Goal: Task Accomplishment & Management: Complete application form

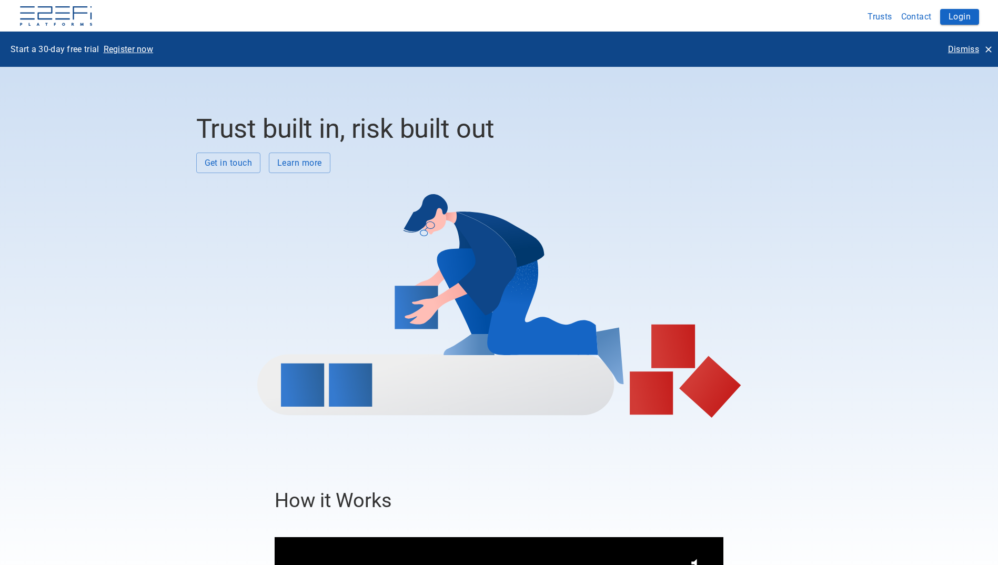
drag, startPoint x: 962, startPoint y: 15, endPoint x: 798, endPoint y: 38, distance: 165.2
click at [961, 16] on button "Login" at bounding box center [959, 17] width 39 height 16
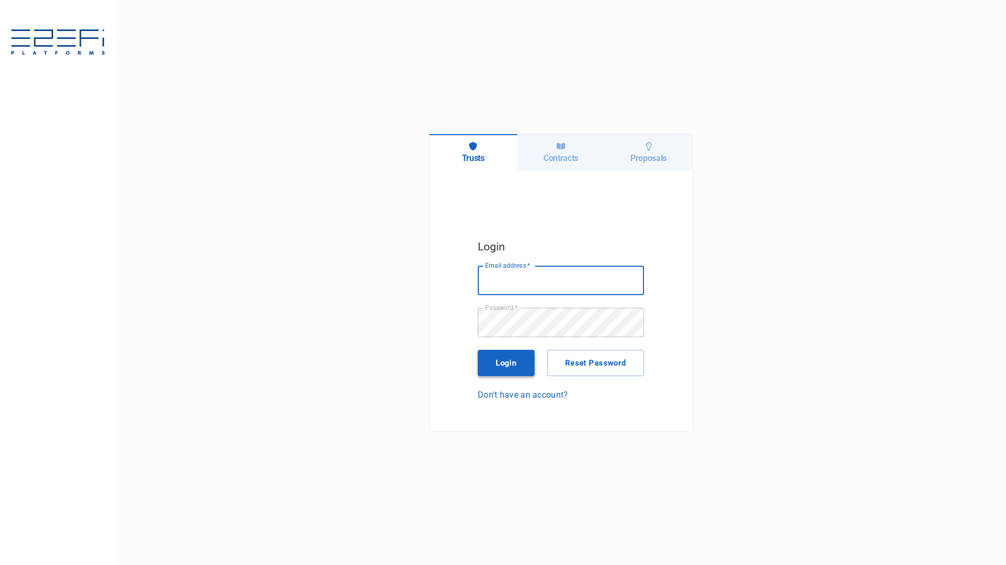
type input "maxine@fara.au"
click at [520, 365] on button "Login" at bounding box center [506, 363] width 57 height 26
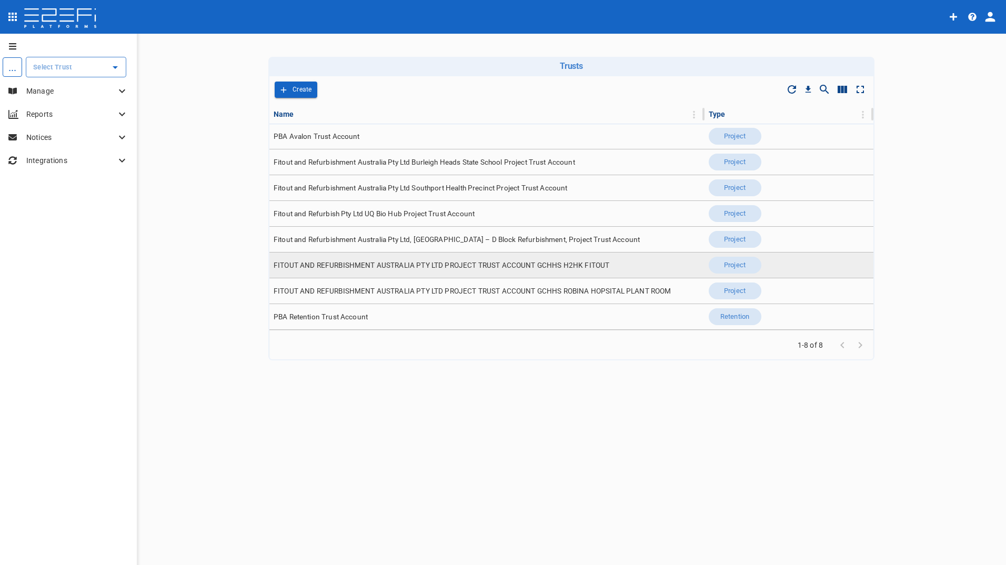
click at [543, 264] on span "FITOUT AND REFURBISHMENT AUSTRALIA PTY LTD PROJECT TRUST ACCOUNT GCHHS H2HK FIT…" at bounding box center [442, 265] width 336 height 10
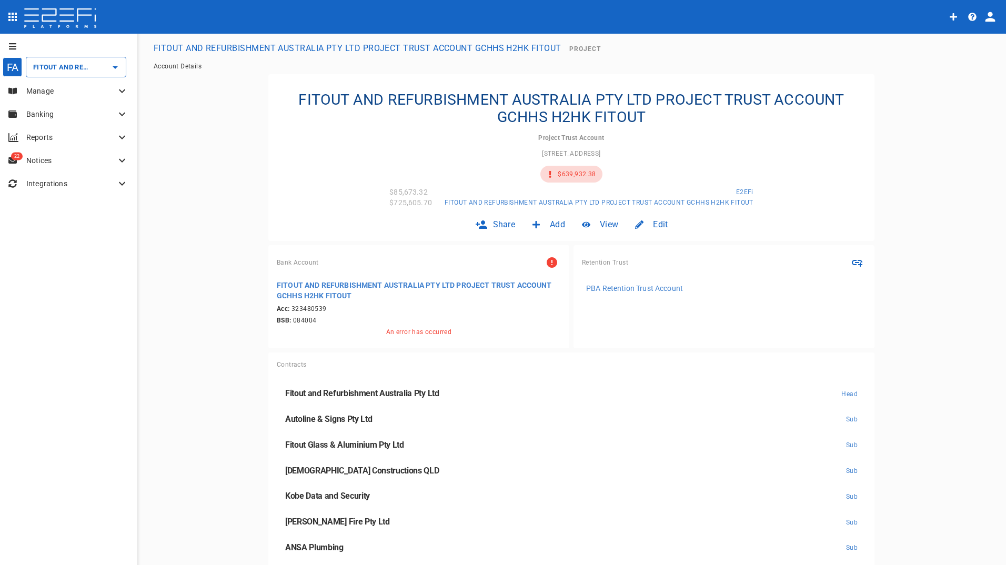
click at [46, 89] on p "Manage" at bounding box center [70, 91] width 89 height 11
click at [37, 159] on span "Claims" at bounding box center [32, 156] width 21 height 7
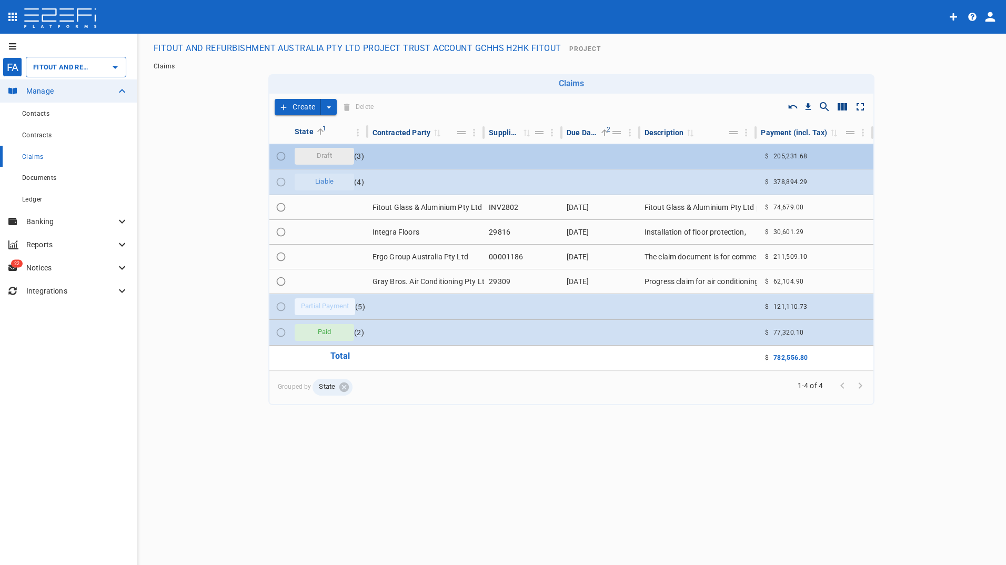
click at [339, 156] on div "Draft" at bounding box center [324, 156] width 59 height 17
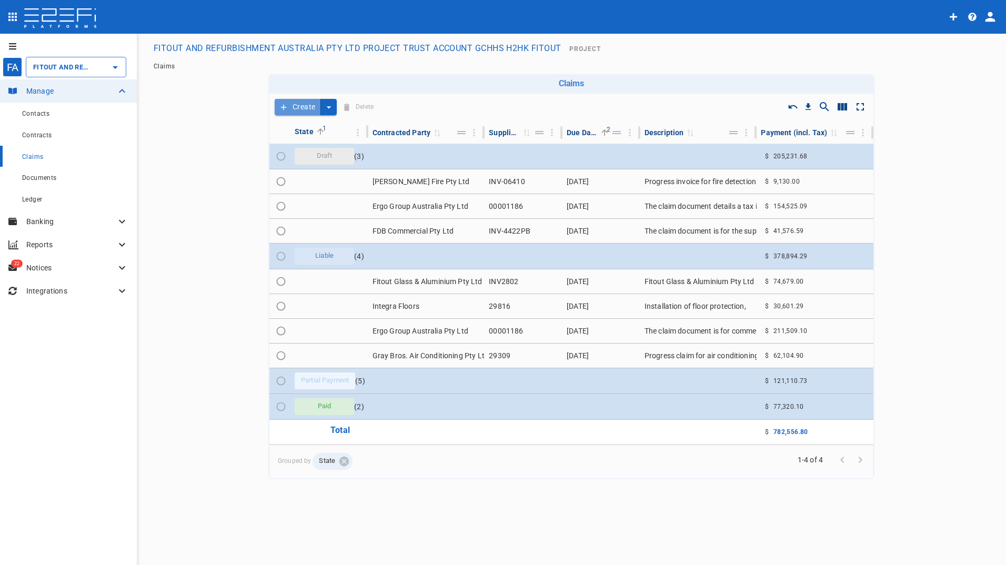
click at [298, 103] on button "Create" at bounding box center [298, 107] width 46 height 16
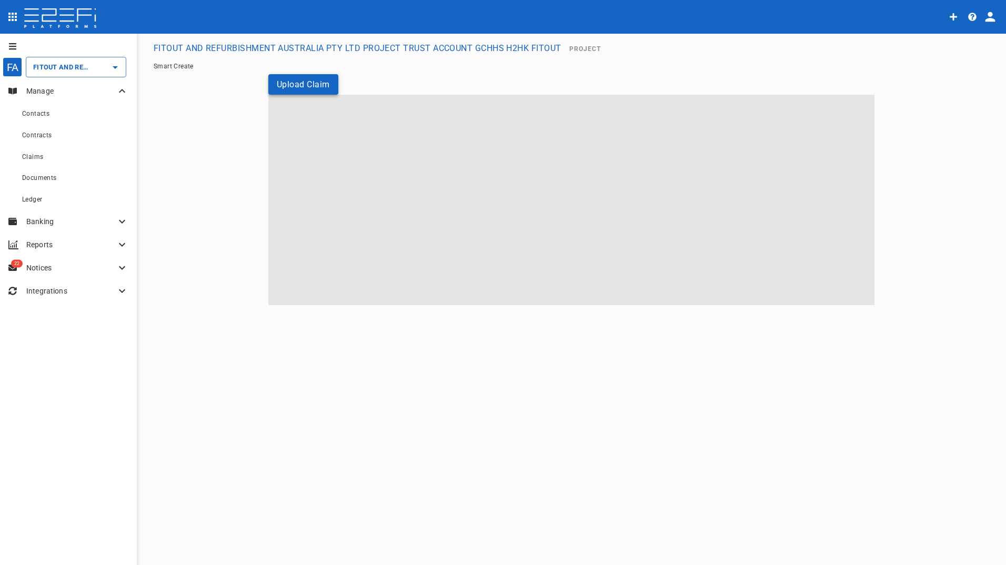
click at [298, 83] on button "Upload Claim" at bounding box center [303, 84] width 70 height 21
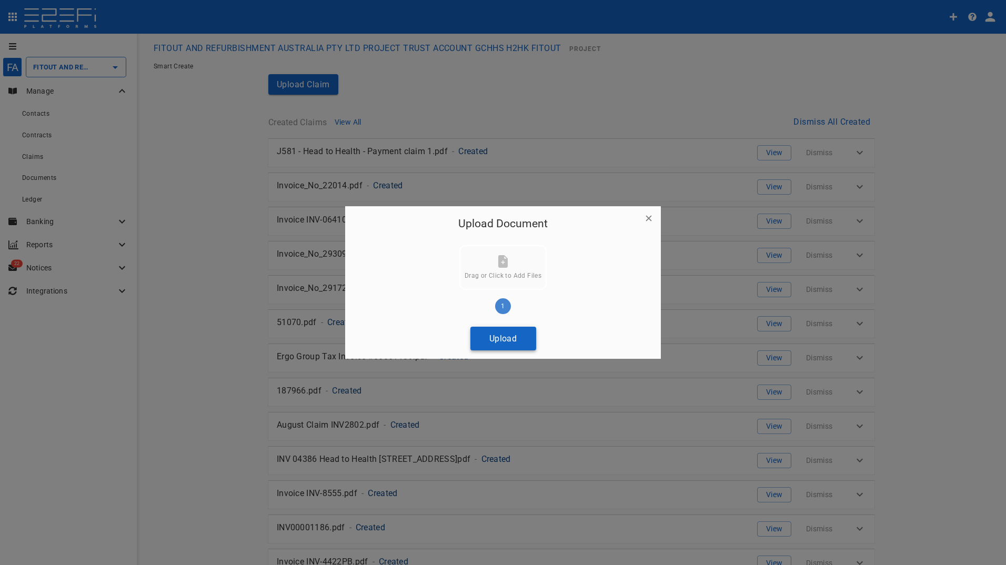
click at [520, 340] on button "Upload" at bounding box center [503, 339] width 66 height 24
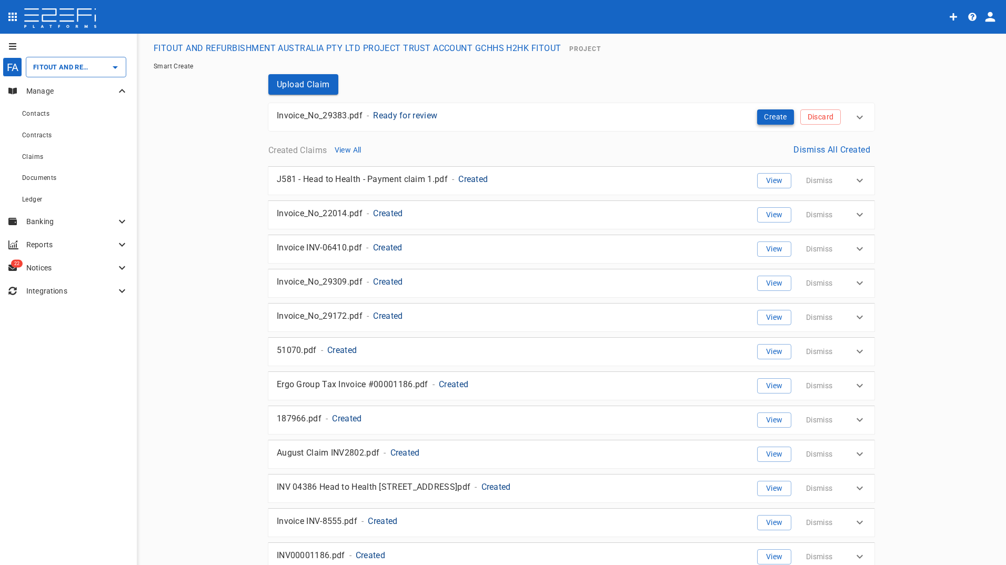
click at [770, 116] on button "Create" at bounding box center [775, 116] width 37 height 15
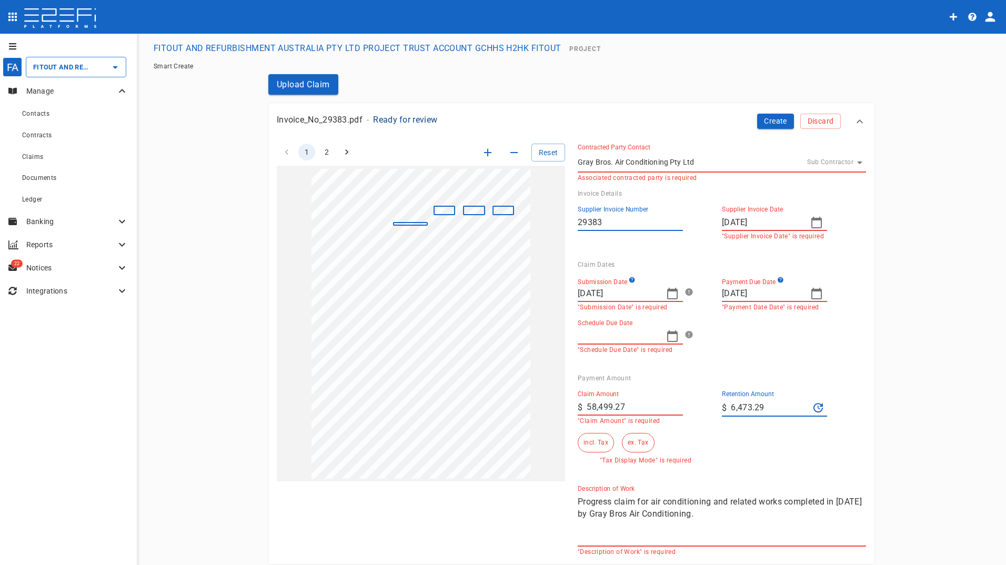
drag, startPoint x: 776, startPoint y: 220, endPoint x: 699, endPoint y: 220, distance: 76.8
click at [699, 220] on div "Supplier Invoice Number 29383 Supplier Invoice Date 08/25/2025 "Supplier Invoic…" at bounding box center [713, 218] width 288 height 43
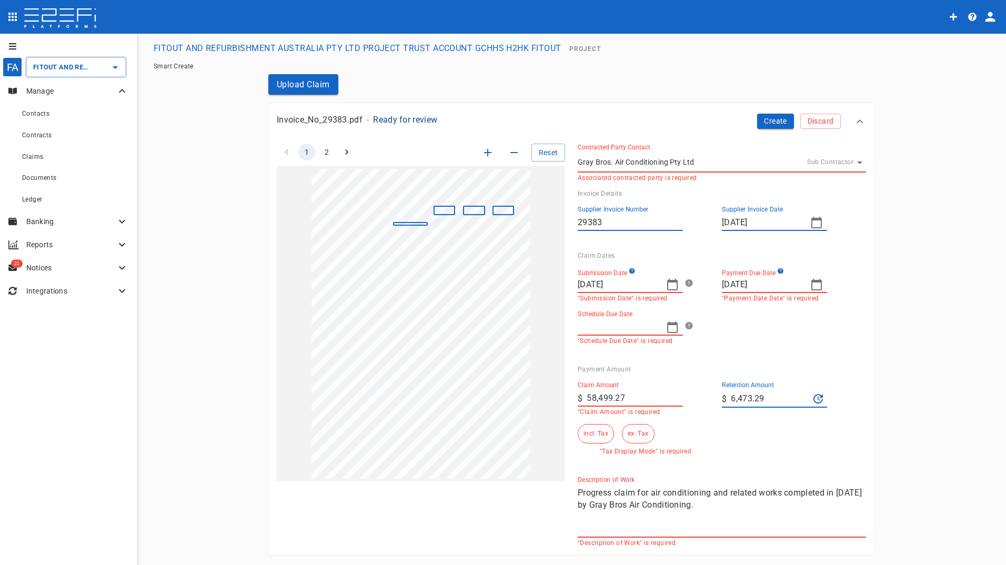
click at [614, 330] on div "Submission Date 09/15/2025 "Submission Date" is required Payment Due Date 09/24…" at bounding box center [713, 301] width 288 height 85
click at [776, 217] on input "09/15/2025" at bounding box center [762, 222] width 80 height 17
drag, startPoint x: 774, startPoint y: 217, endPoint x: 681, endPoint y: 222, distance: 93.3
click at [681, 222] on div "Supplier Invoice Number 29383 Supplier Invoice Date 09/15/2025" at bounding box center [713, 214] width 288 height 34
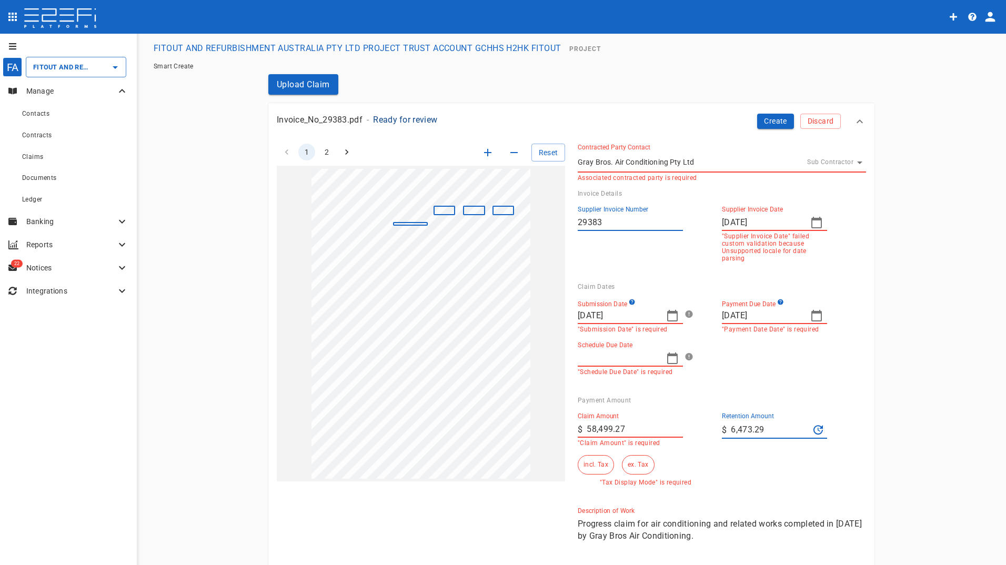
type input "08/25/2025"
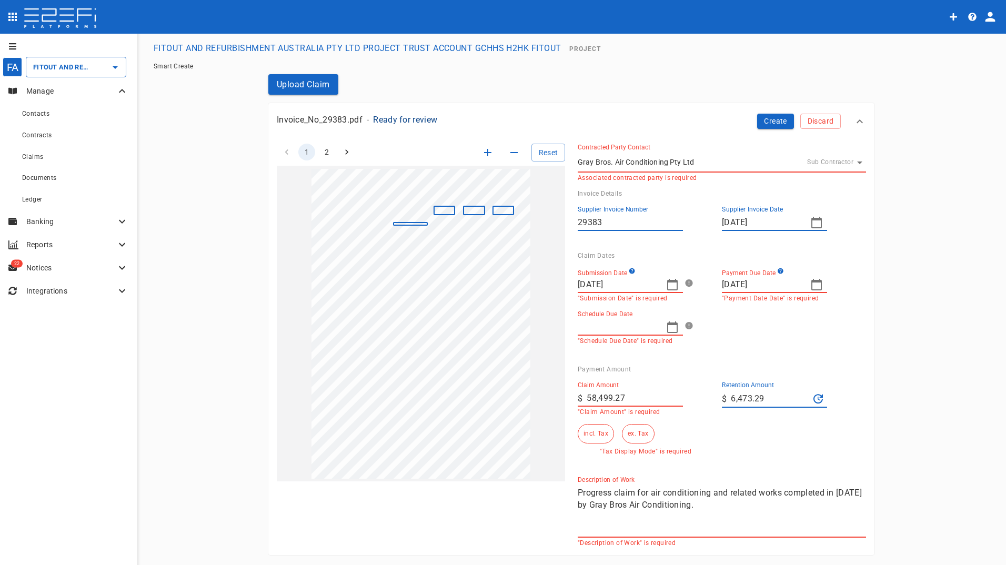
click at [602, 315] on div "Submission Date 09/15/2025 "Submission Date" is required Payment Due Date 09/24…" at bounding box center [713, 301] width 288 height 85
type input "10/07/2025"
click at [667, 285] on icon "button" at bounding box center [672, 284] width 13 height 13
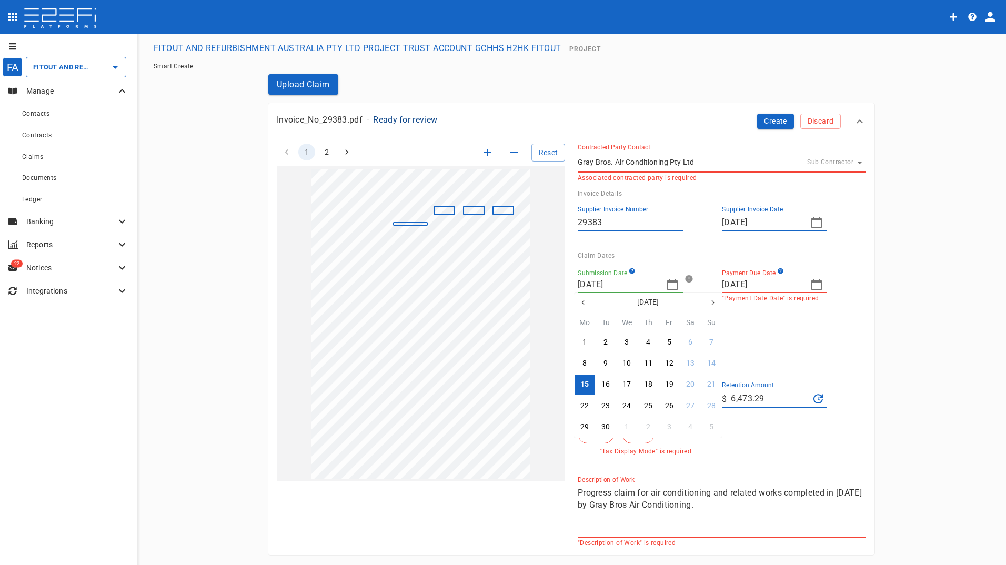
click at [579, 383] on button "15" at bounding box center [585, 385] width 21 height 21
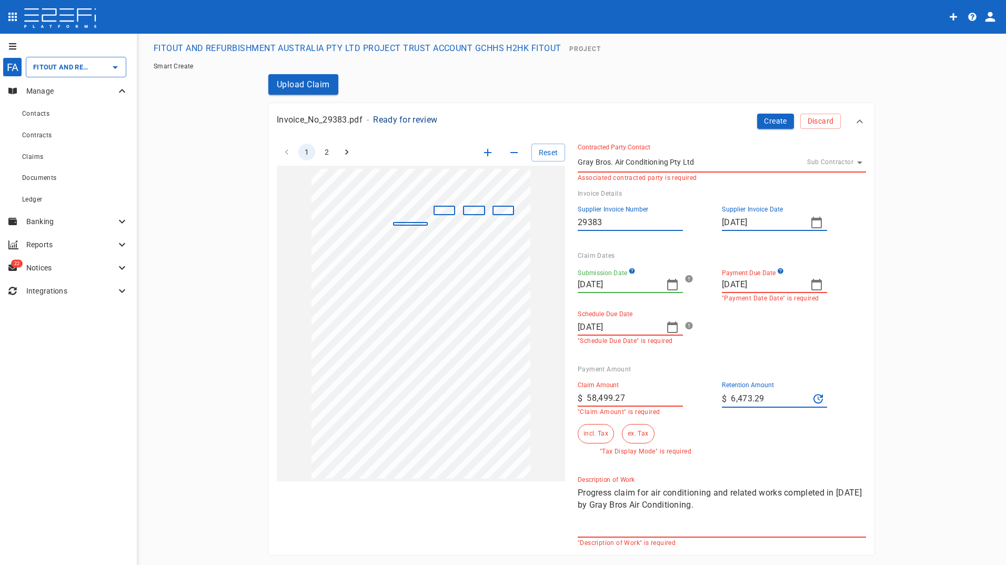
click at [811, 283] on icon "button" at bounding box center [816, 285] width 11 height 12
click at [806, 283] on div at bounding box center [503, 282] width 1006 height 565
click at [768, 283] on input "09/24/2025" at bounding box center [762, 284] width 80 height 17
click at [813, 288] on icon "button" at bounding box center [816, 284] width 13 height 13
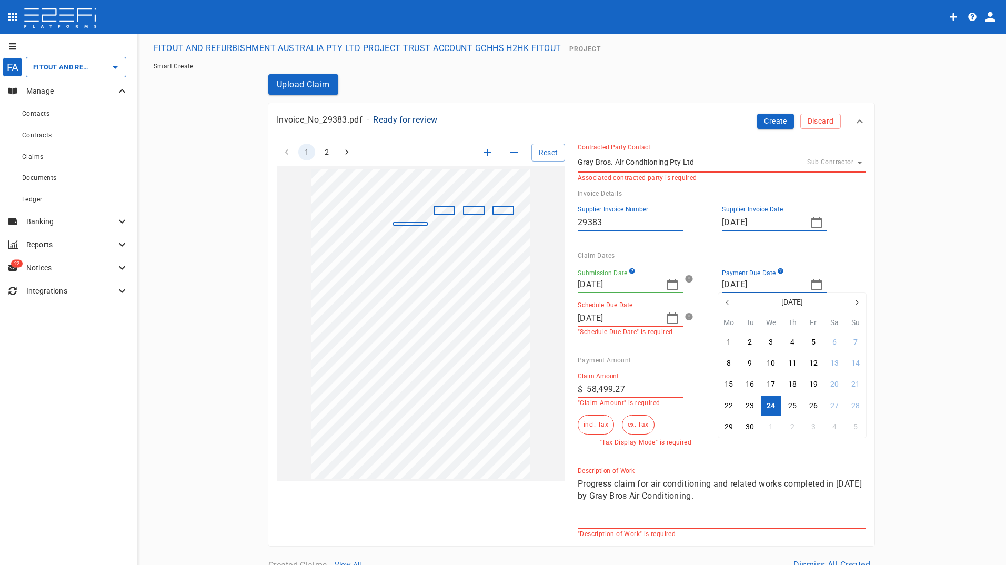
click at [857, 304] on icon "button" at bounding box center [856, 302] width 8 height 8
click at [770, 384] on div "15" at bounding box center [771, 385] width 8 height 12
type input "10/15/2025"
click at [640, 390] on input "58,499.27" at bounding box center [635, 389] width 96 height 17
drag, startPoint x: 640, startPoint y: 390, endPoint x: 528, endPoint y: 391, distance: 111.6
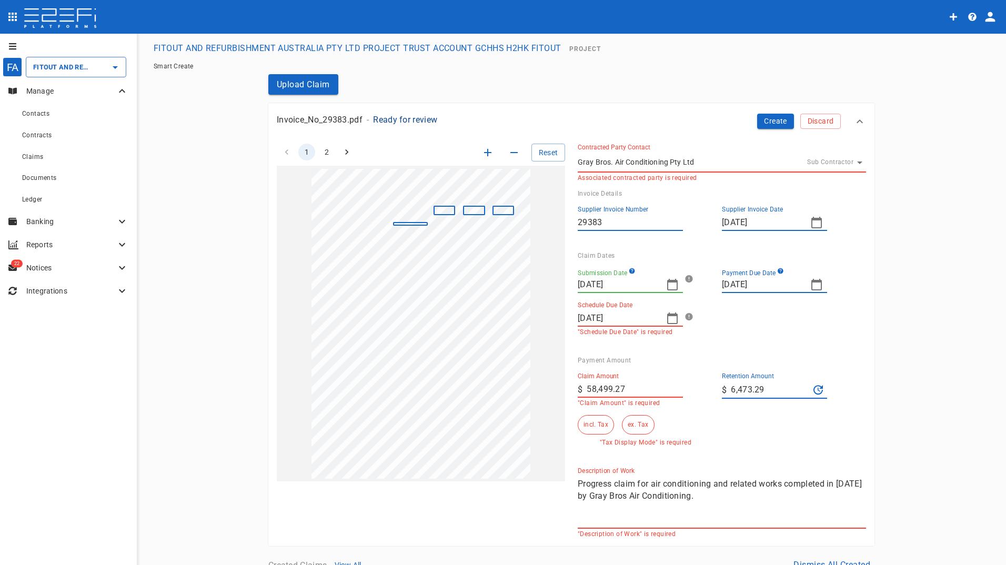
click at [531, 391] on div "1 2 Reset SupplierInvoiceNumber: 29383 ClaimAmount: 58499.27 InvoiceDate: 08/25…" at bounding box center [565, 334] width 602 height 407
type input "56,459"
click at [771, 387] on input "6,473.29" at bounding box center [770, 389] width 78 height 17
drag, startPoint x: 709, startPoint y: 387, endPoint x: 694, endPoint y: 389, distance: 14.9
click at [694, 389] on div "Claim Amount ​ $ 56,459 "Claim Amount" is required Retention Amount ​ $ 6,473.2…" at bounding box center [713, 405] width 288 height 82
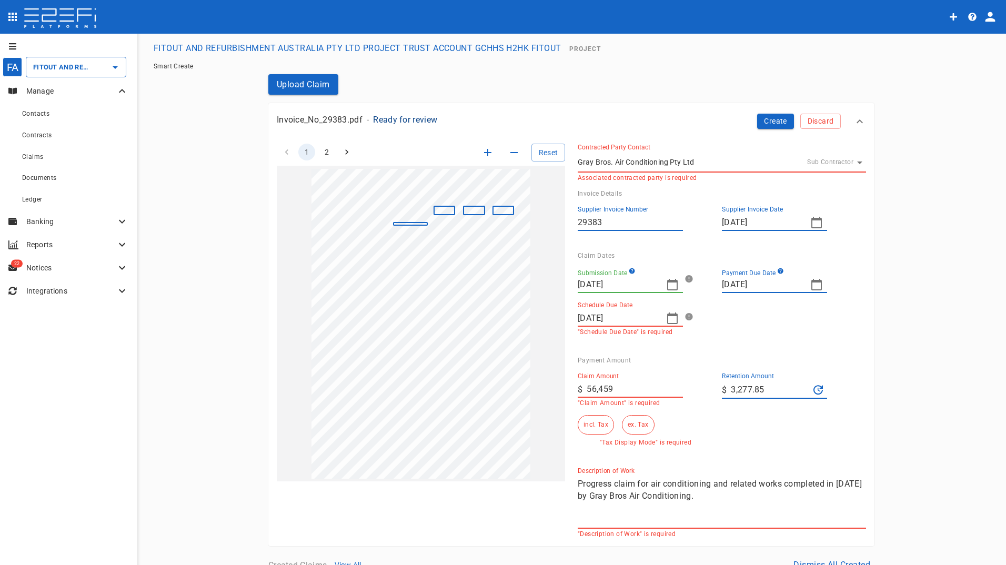
type input "3,277.85"
click at [640, 426] on button "ex. Tax" at bounding box center [638, 424] width 32 height 19
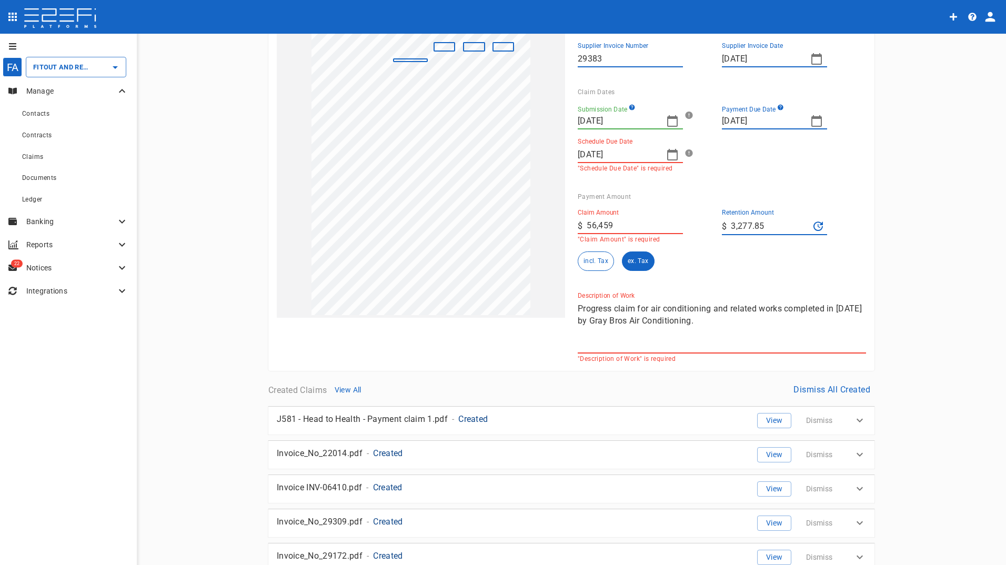
scroll to position [210, 0]
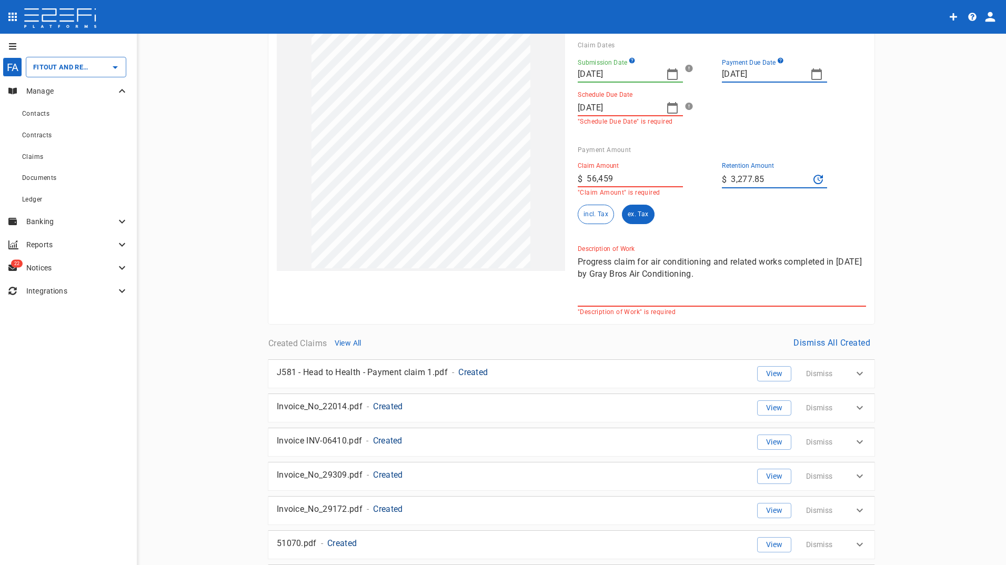
click at [681, 286] on textarea "Progress claim for air conditioning and related works completed in August 2025 …" at bounding box center [722, 280] width 288 height 48
click at [753, 274] on textarea "Progress claim for air conditioning and related works completed in August 2025 …" at bounding box center [722, 280] width 288 height 48
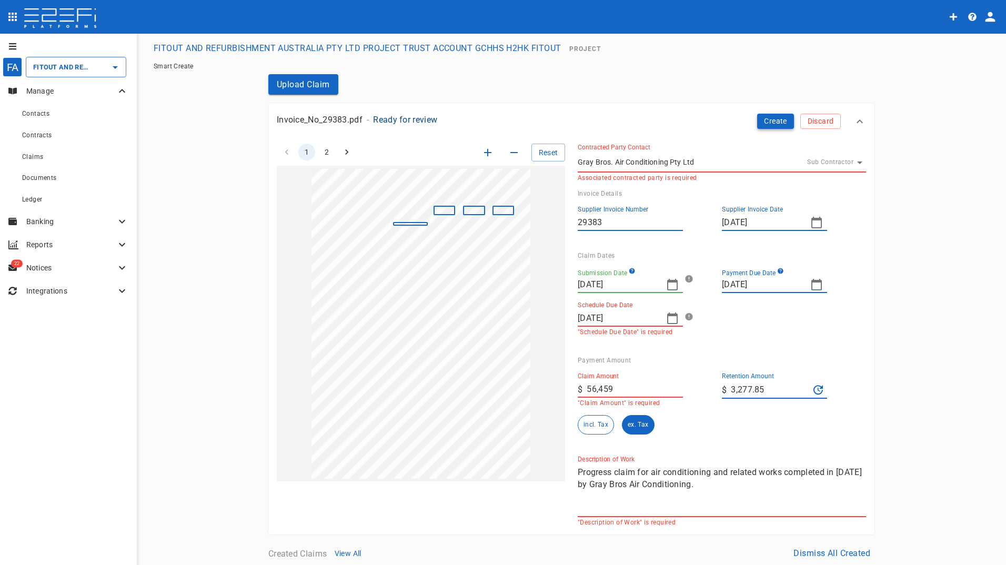
click at [772, 123] on button "Create" at bounding box center [775, 121] width 37 height 15
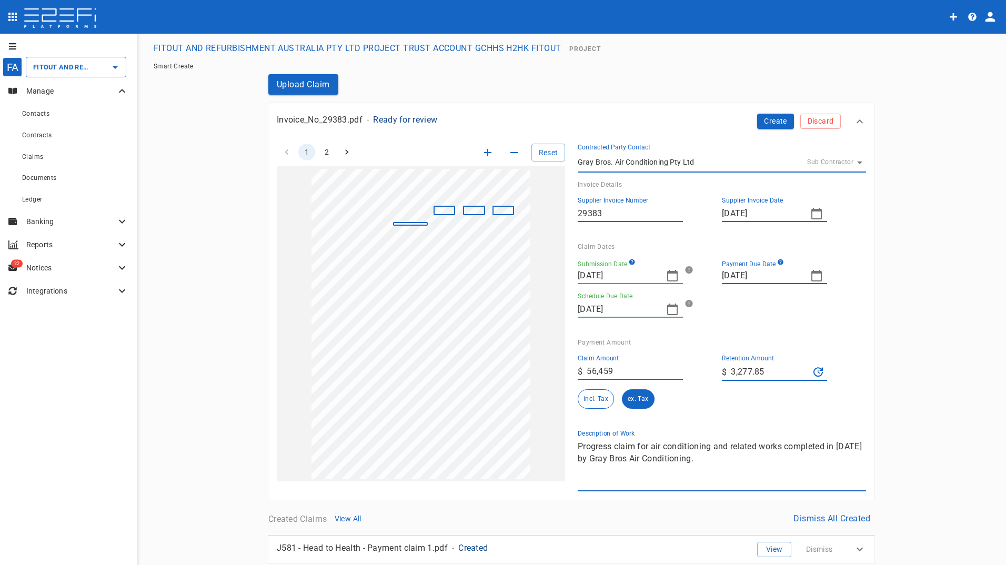
click at [666, 309] on icon "button" at bounding box center [672, 309] width 13 height 13
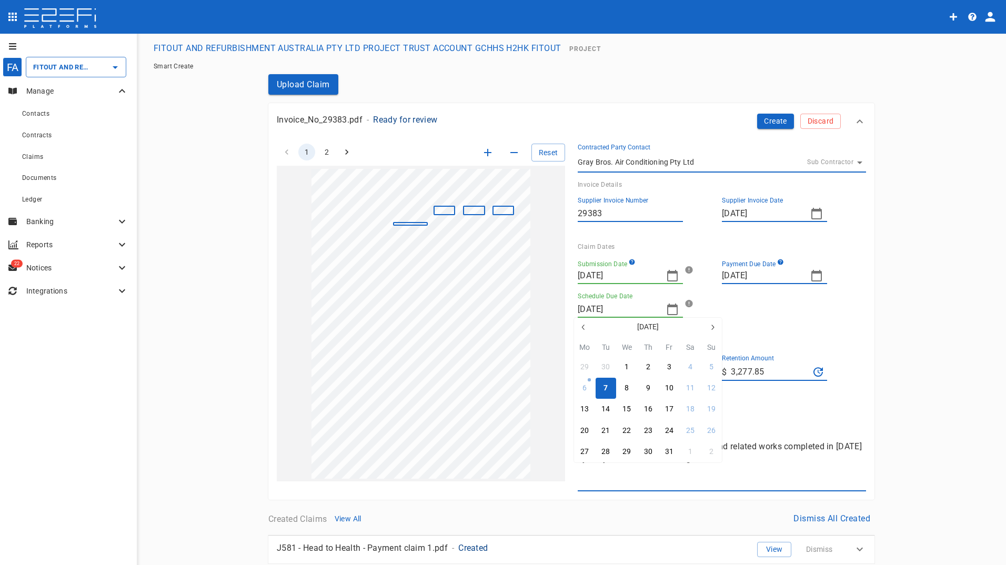
type input "09/24/2025"
click at [605, 390] on div "7" at bounding box center [606, 389] width 4 height 12
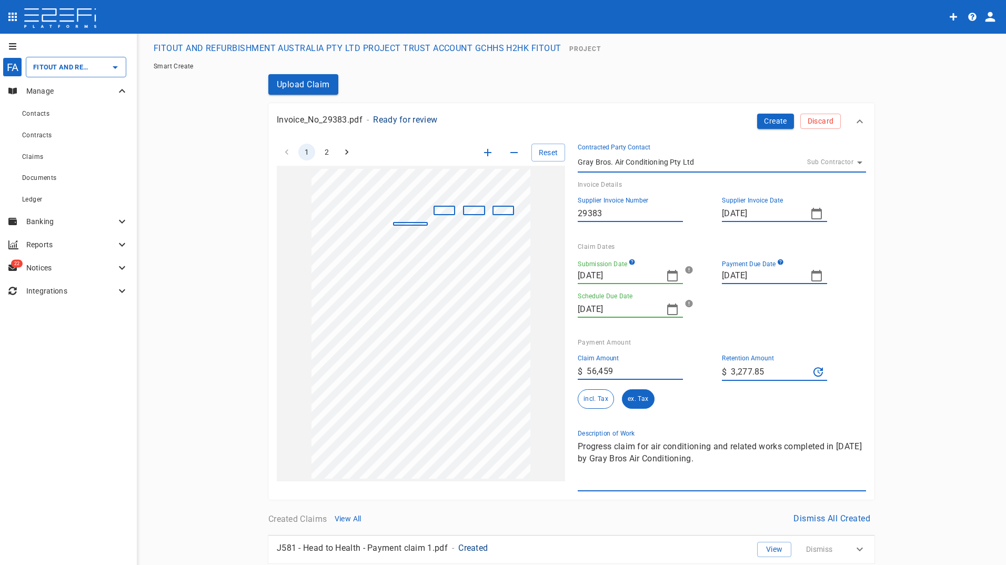
click at [810, 333] on div "Payment Amount Claim Amount ​ $ 56,459 Retention Amount ​ $ 3,277.85 incl. Tax …" at bounding box center [717, 375] width 297 height 91
click at [760, 121] on button "Create" at bounding box center [775, 121] width 37 height 15
click at [810, 276] on icon "button" at bounding box center [816, 275] width 13 height 13
click at [770, 398] on div "24" at bounding box center [771, 397] width 8 height 12
click at [771, 118] on button "Create" at bounding box center [775, 121] width 37 height 15
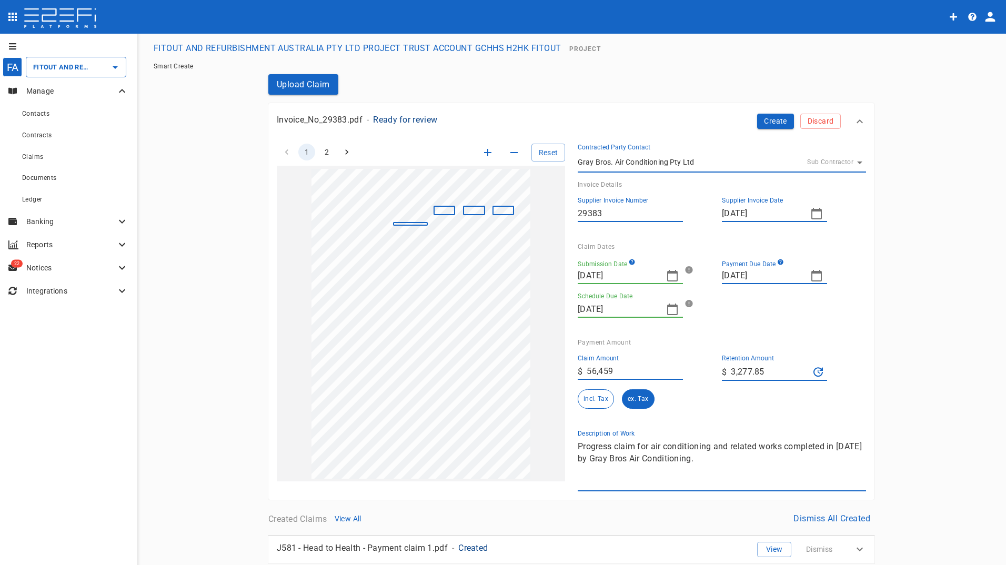
click at [769, 126] on button "Create" at bounding box center [775, 121] width 37 height 15
click at [632, 401] on button "ex. Tax" at bounding box center [638, 398] width 32 height 19
click at [768, 118] on button "Create" at bounding box center [775, 121] width 37 height 15
drag, startPoint x: 737, startPoint y: 374, endPoint x: 539, endPoint y: 369, distance: 197.9
click at [572, 377] on div "Claim Amount ​ $ 56,459 Retention Amount ​ $ 3,277.85 incl. Tax ex. Tax" at bounding box center [713, 377] width 288 height 63
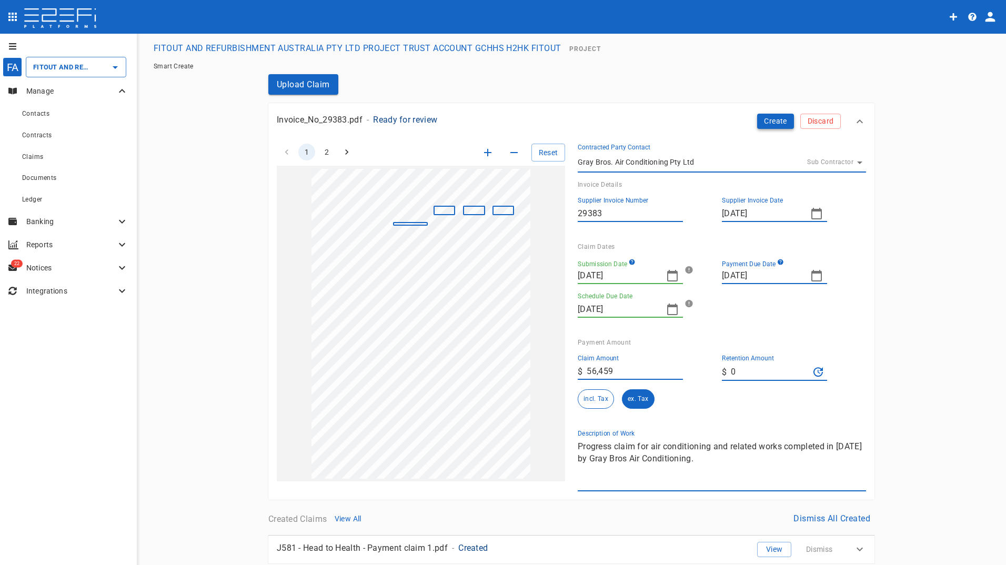
type input "0"
click at [774, 122] on button "Create" at bounding box center [775, 121] width 37 height 15
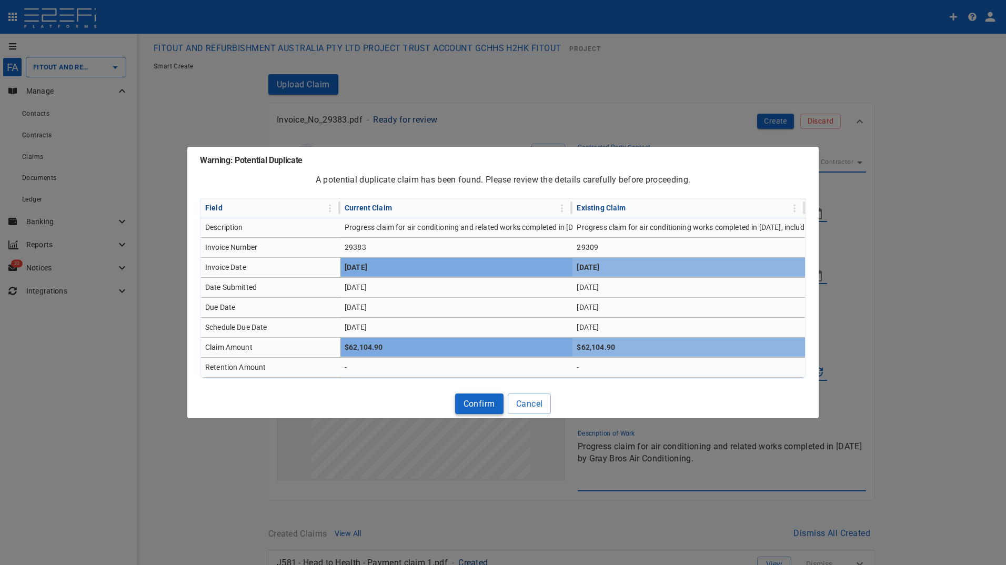
click at [481, 401] on button "Confirm" at bounding box center [479, 404] width 48 height 21
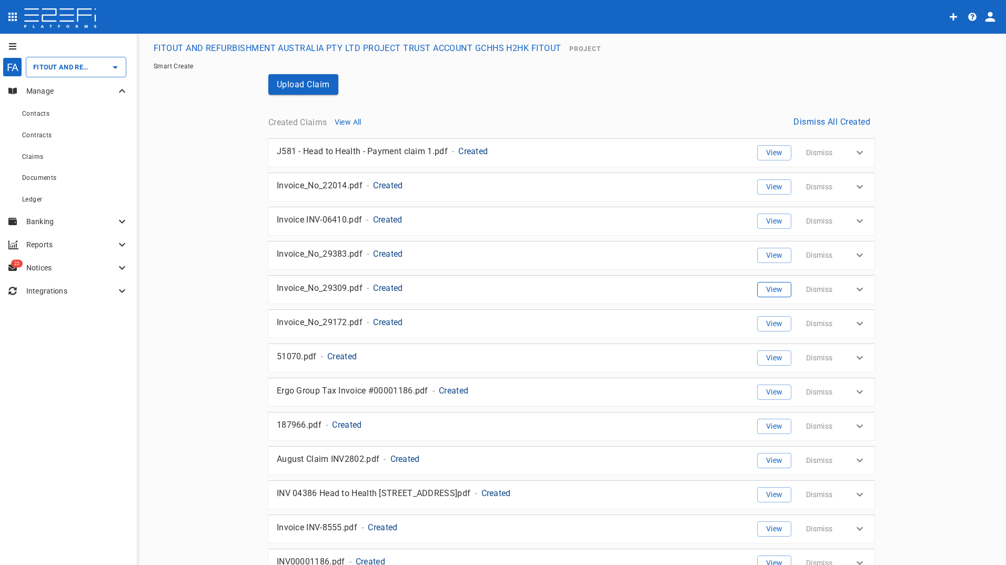
click at [770, 290] on button "View" at bounding box center [774, 289] width 34 height 15
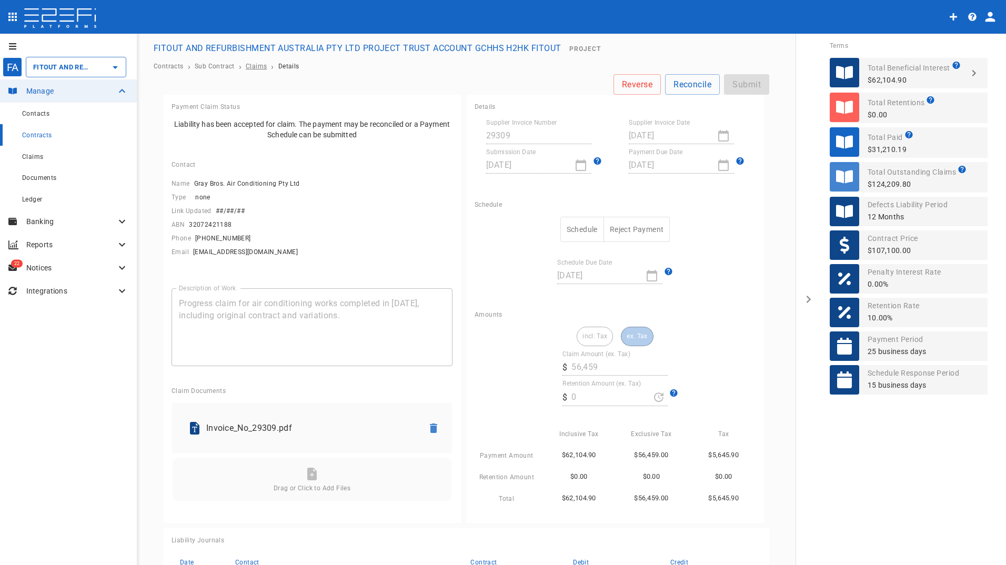
click at [253, 64] on span "Claims" at bounding box center [256, 66] width 21 height 7
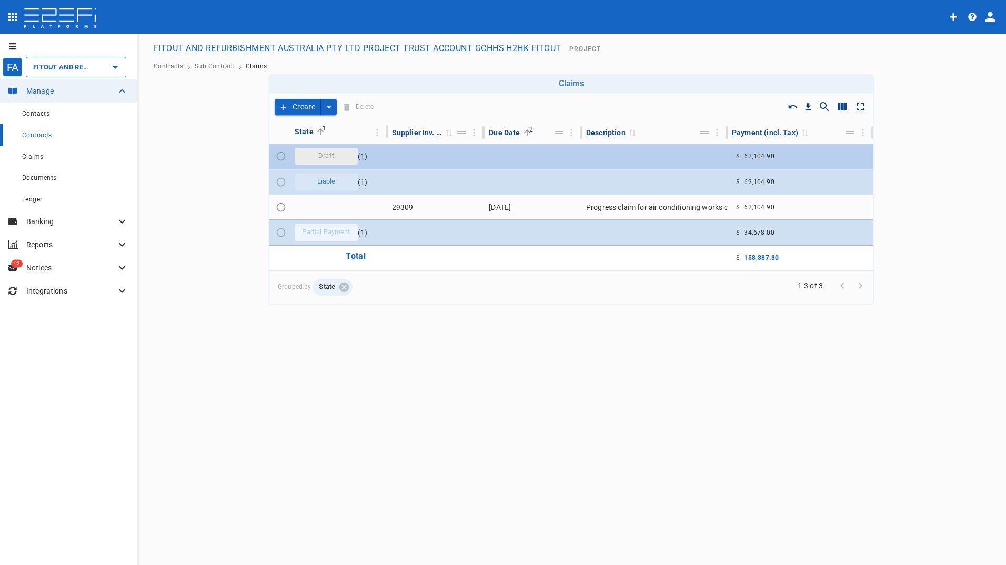
click at [336, 153] on span "Draft" at bounding box center [326, 156] width 28 height 10
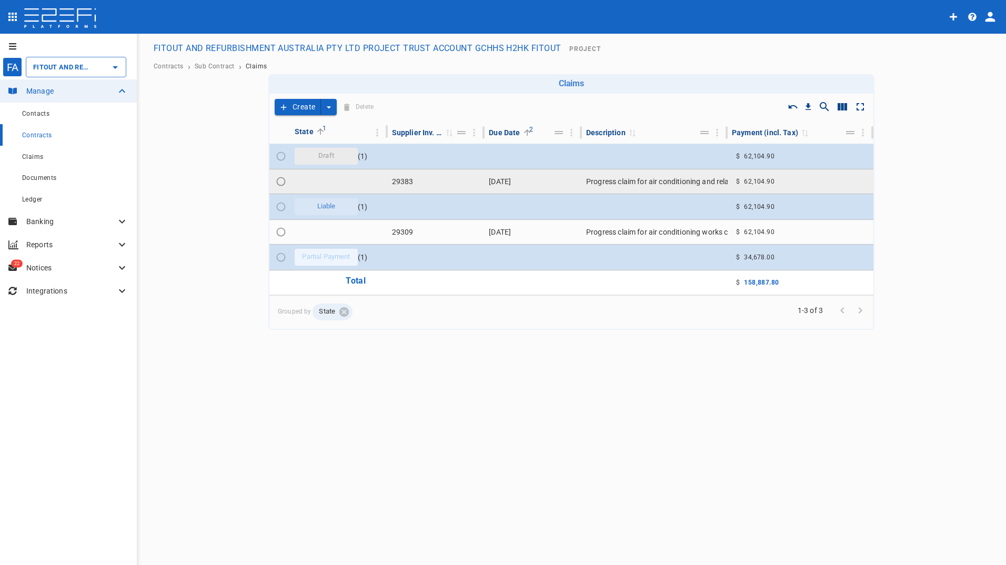
click at [543, 172] on td "24 September 2025" at bounding box center [533, 181] width 97 height 24
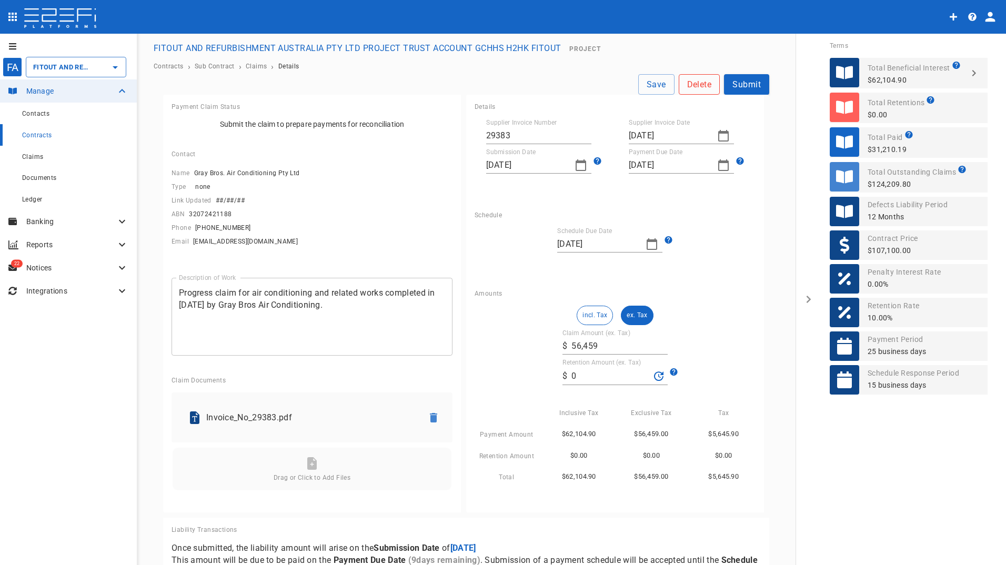
click at [686, 83] on button "Delete" at bounding box center [700, 84] width 42 height 21
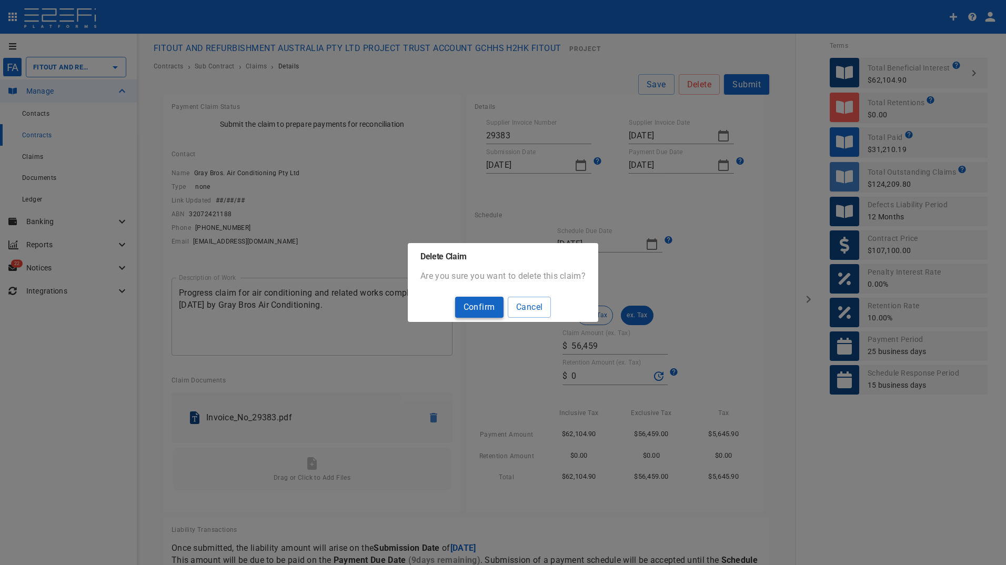
click at [465, 309] on button "Confirm" at bounding box center [479, 307] width 48 height 21
click at [478, 303] on button "Confirm" at bounding box center [479, 307] width 48 height 21
click at [476, 309] on button "Confirm" at bounding box center [479, 307] width 48 height 21
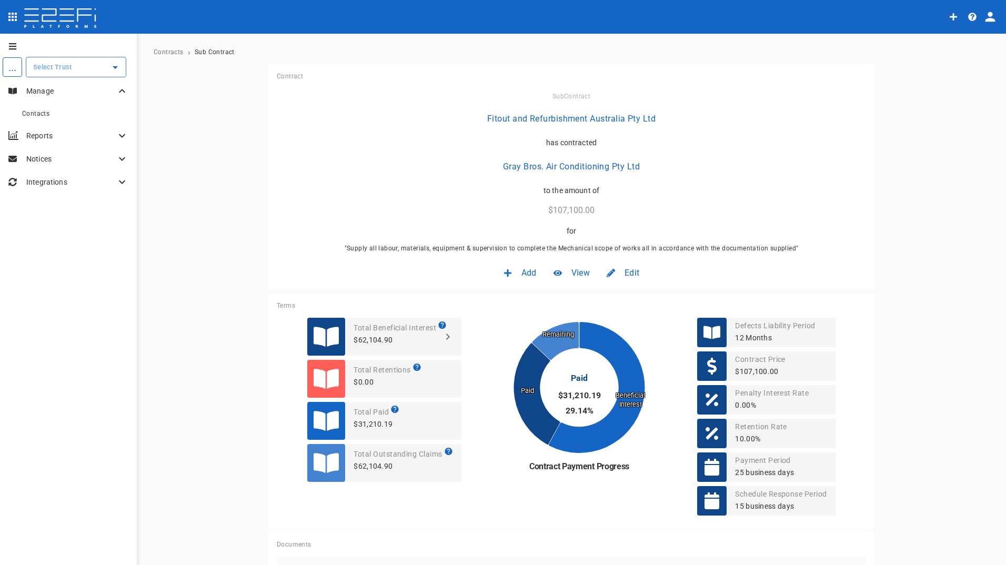
click at [43, 88] on p "Manage" at bounding box center [70, 91] width 89 height 11
click at [159, 52] on span "Contracts" at bounding box center [169, 51] width 30 height 7
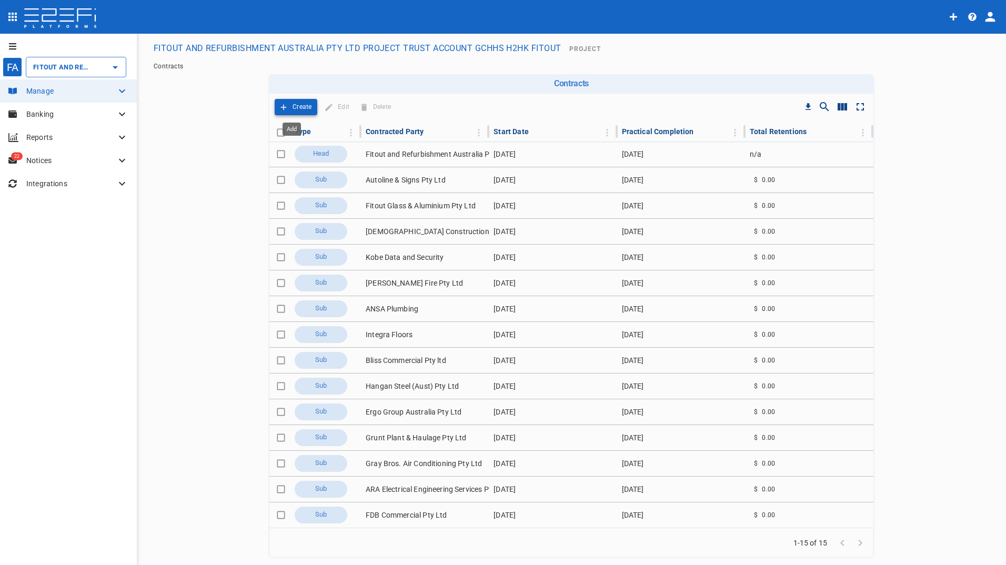
click at [293, 108] on p "Create" at bounding box center [302, 107] width 19 height 12
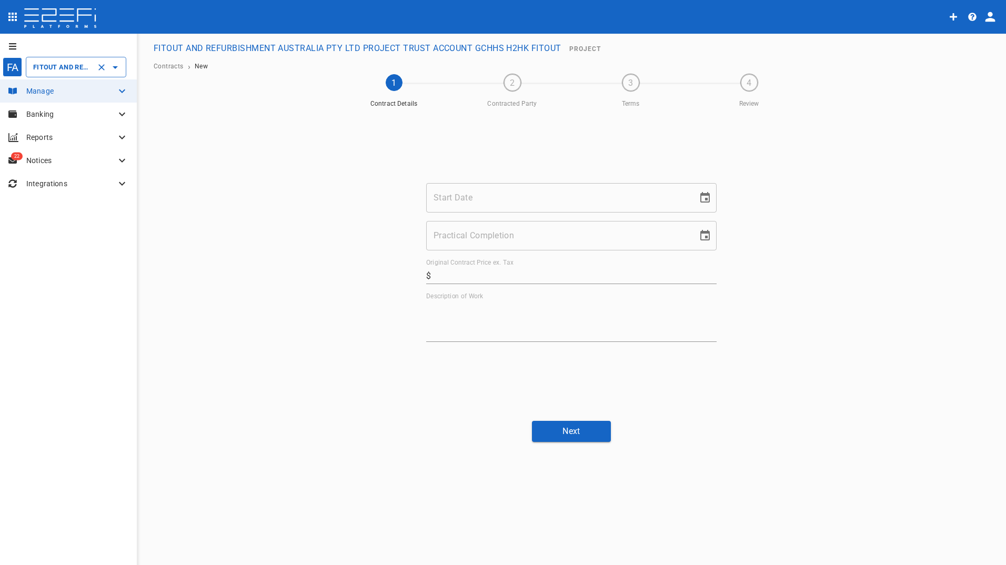
click at [51, 71] on input "FITOUT AND REFURBISHMENT AUSTRALIA PTY LTD PROJECT TRUST ACCOUNT GCHHS H2HK FIT…" at bounding box center [62, 67] width 62 height 11
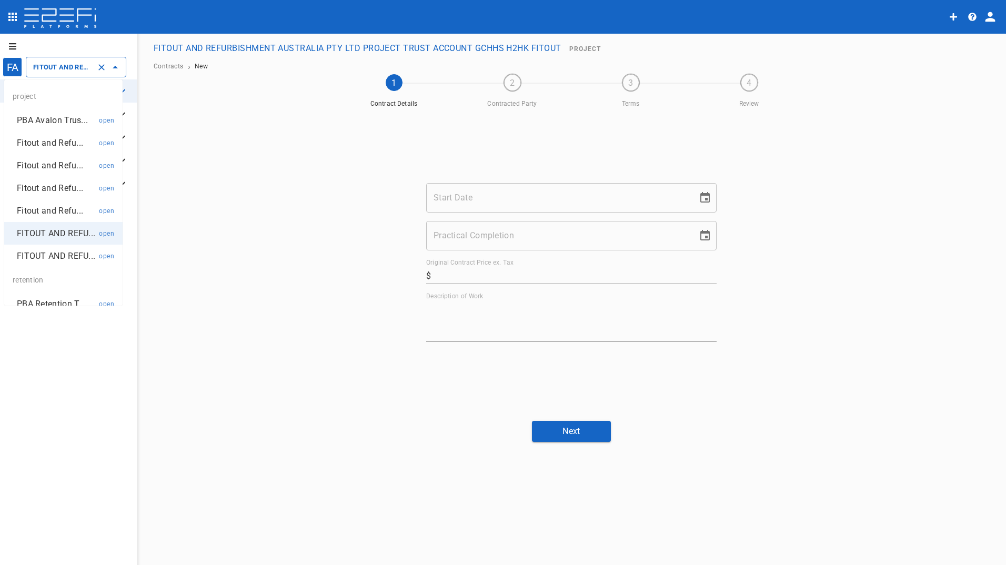
click at [47, 262] on p "FITOUT AND REFU..." at bounding box center [56, 256] width 78 height 12
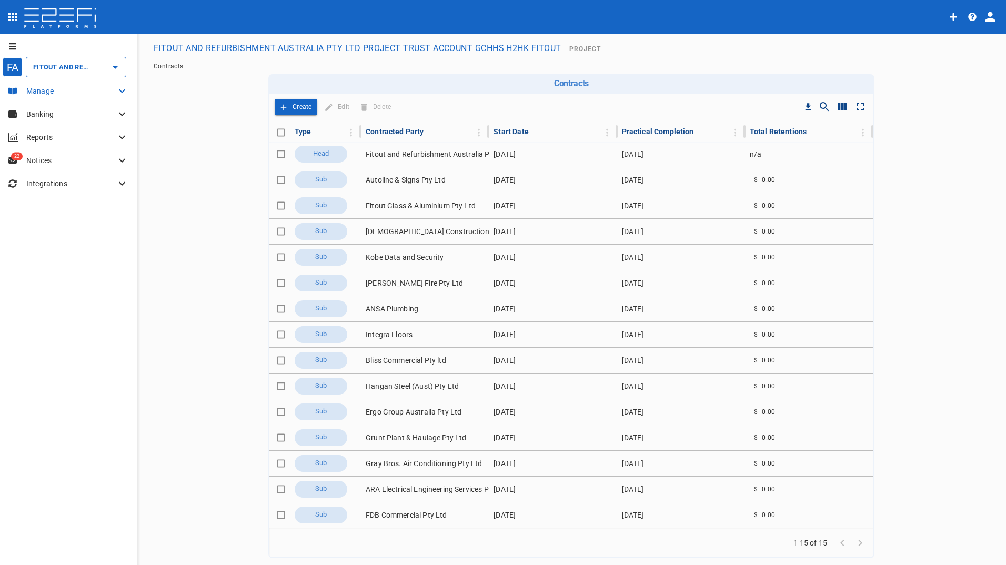
click at [51, 86] on p "Manage" at bounding box center [70, 91] width 89 height 11
click at [47, 92] on p "Manage" at bounding box center [70, 91] width 89 height 11
click at [53, 71] on input "FITOUT AND REFURBISHMENT AUSTRALIA PTY LTD PROJECT TRUST ACCOUNT GCHHS H2HK FIT…" at bounding box center [62, 67] width 62 height 11
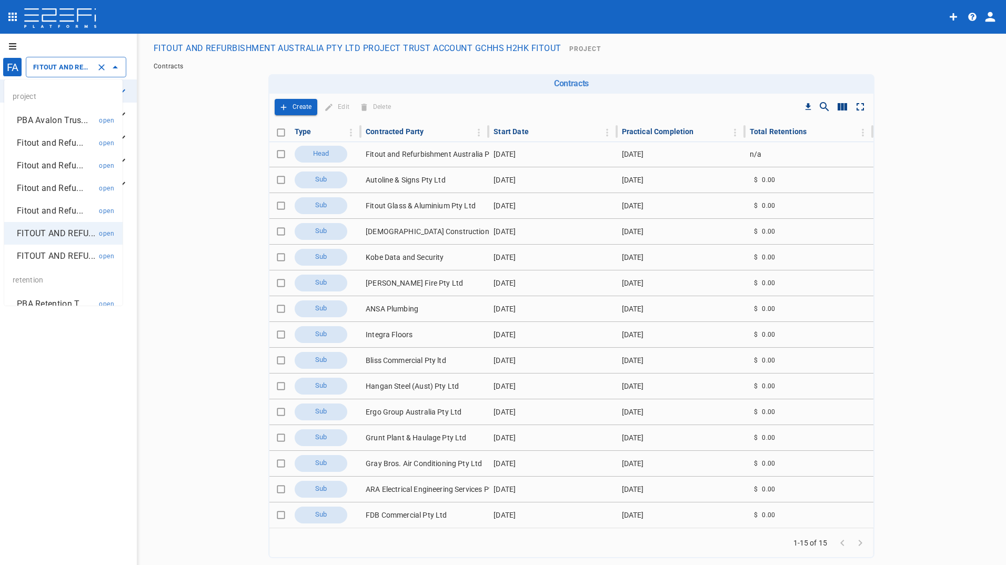
click at [64, 209] on p "Fitout and Refu..." at bounding box center [50, 211] width 66 height 12
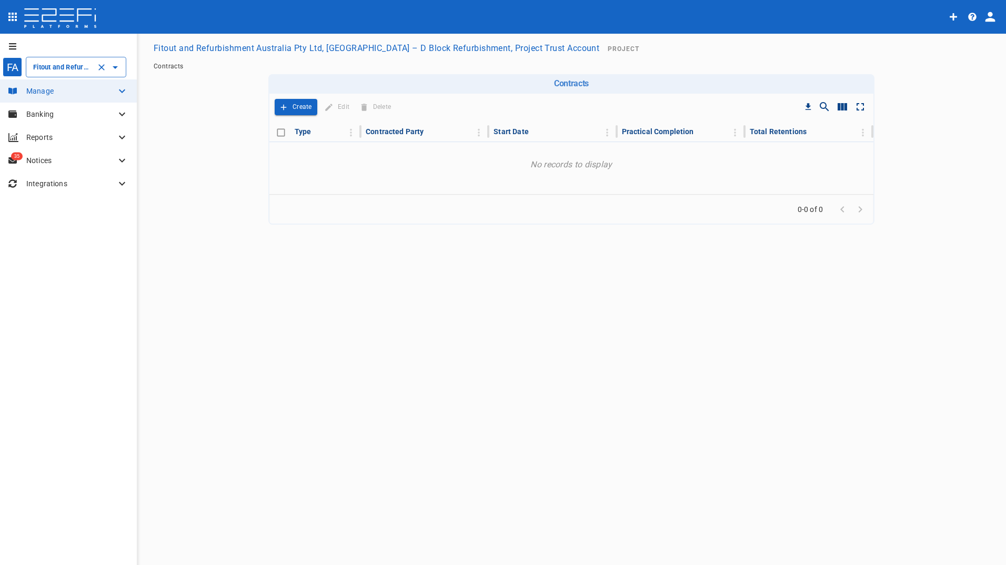
click at [51, 73] on div "Fitout and Refurbishment Australia Pty Ltd, Burleigh Heads State School – D Blo…" at bounding box center [76, 67] width 101 height 21
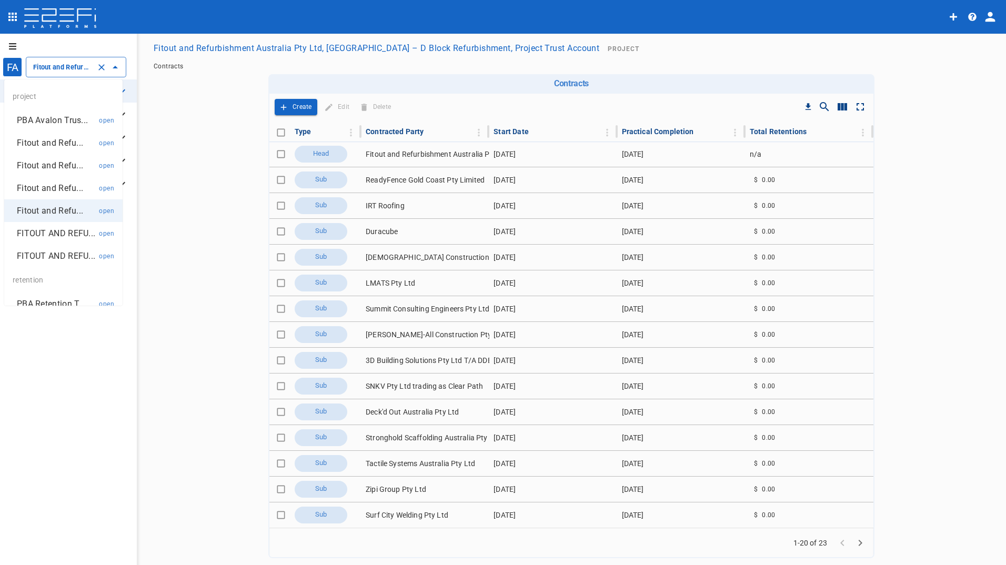
click at [42, 189] on p "Fitout and Refu..." at bounding box center [50, 188] width 66 height 12
type input "Fitout and Refurbish Pty Ltd UQ Bio Hub Project Trust Account"
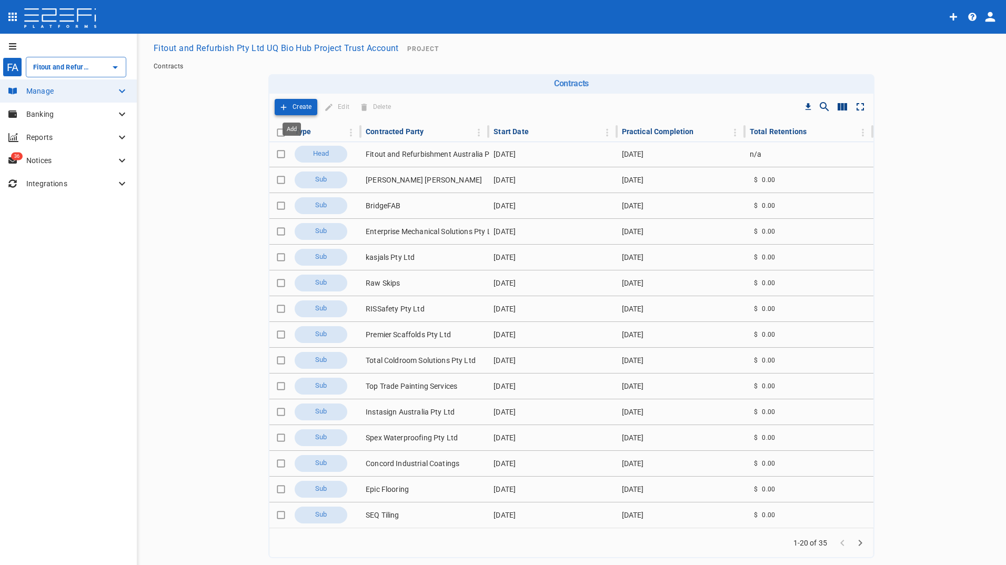
click at [296, 106] on p "Create" at bounding box center [302, 107] width 19 height 12
click at [45, 91] on p "Manage" at bounding box center [70, 91] width 89 height 11
click at [43, 160] on span "Claims" at bounding box center [32, 156] width 21 height 7
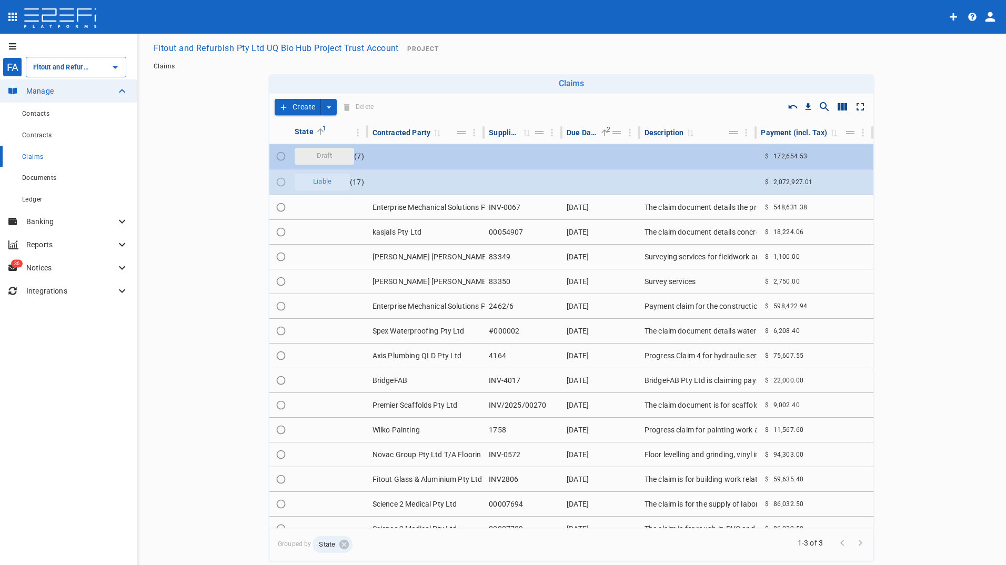
click at [310, 155] on span "Draft" at bounding box center [324, 156] width 28 height 10
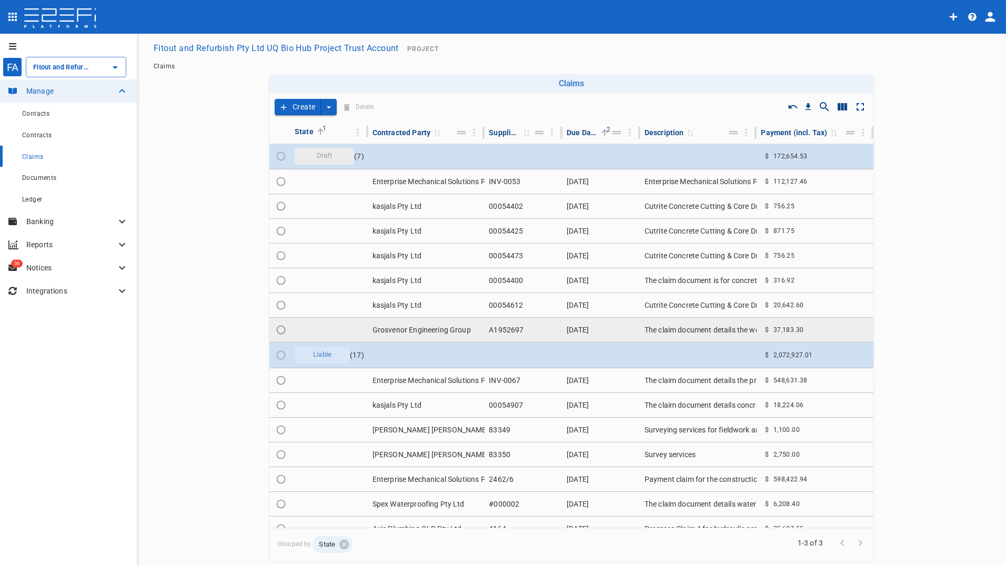
click at [435, 329] on td "Grosvenor Engineering Group" at bounding box center [426, 330] width 117 height 24
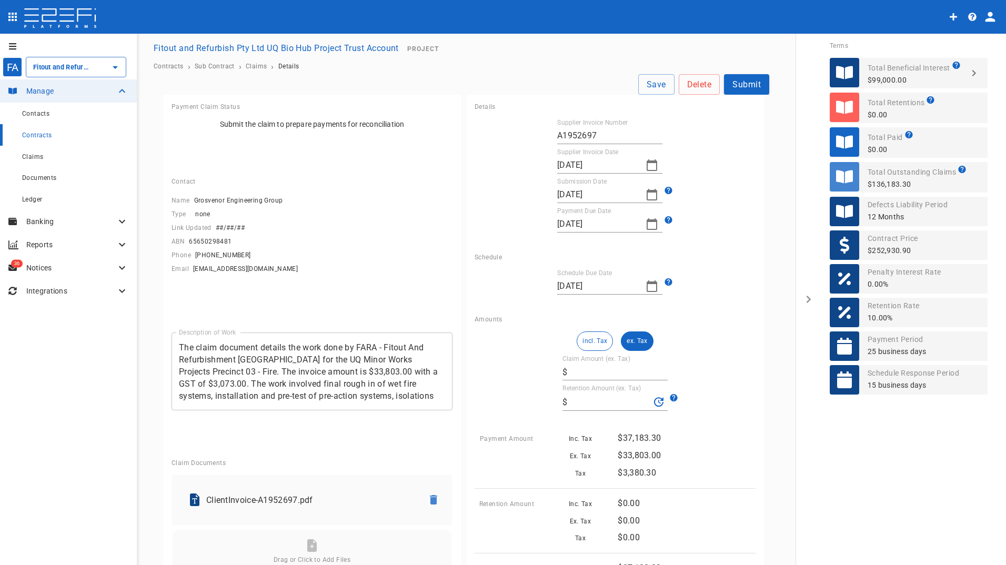
type input "33,803"
type input "0"
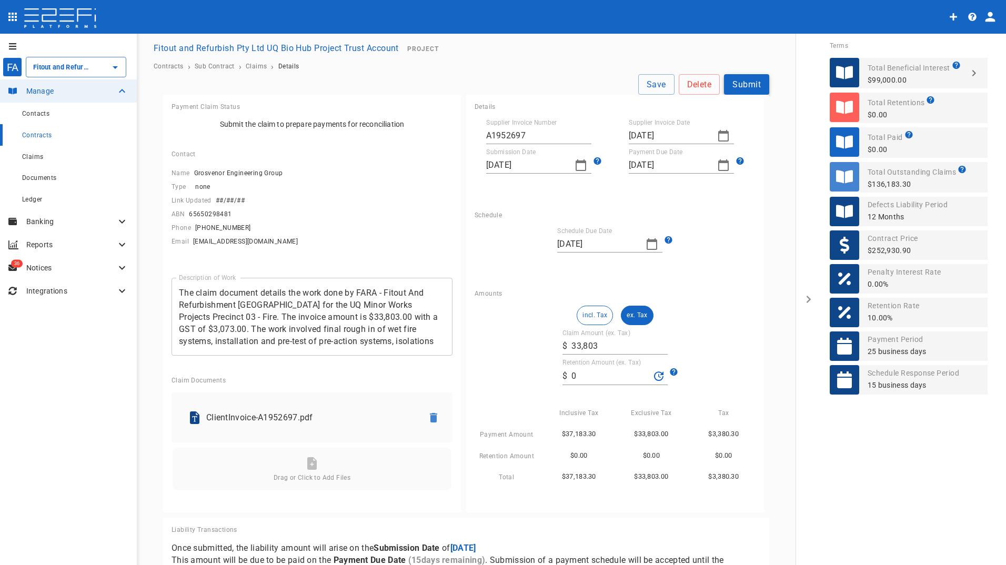
click at [740, 84] on button "Submit" at bounding box center [746, 84] width 45 height 21
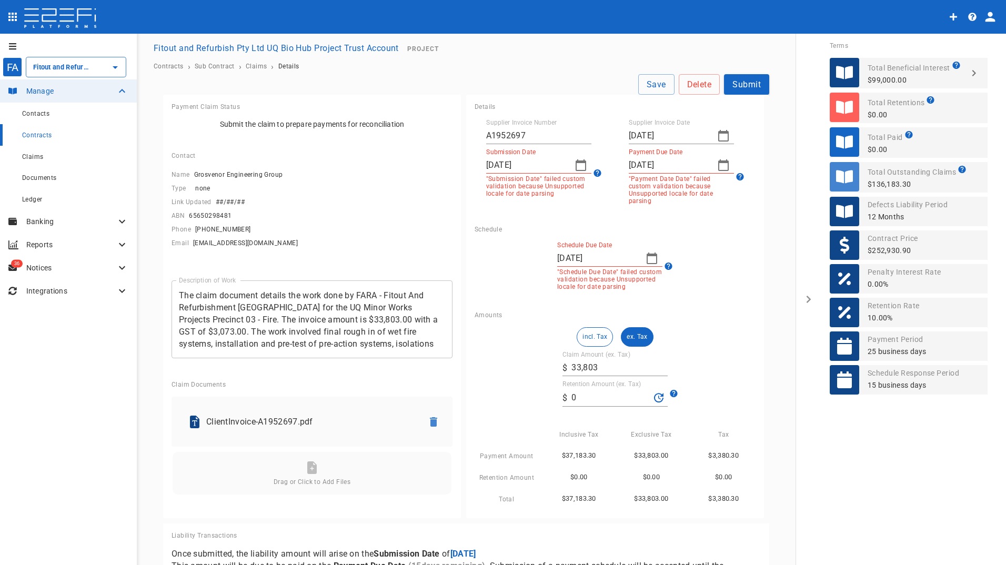
click at [717, 137] on icon "button" at bounding box center [723, 135] width 13 height 13
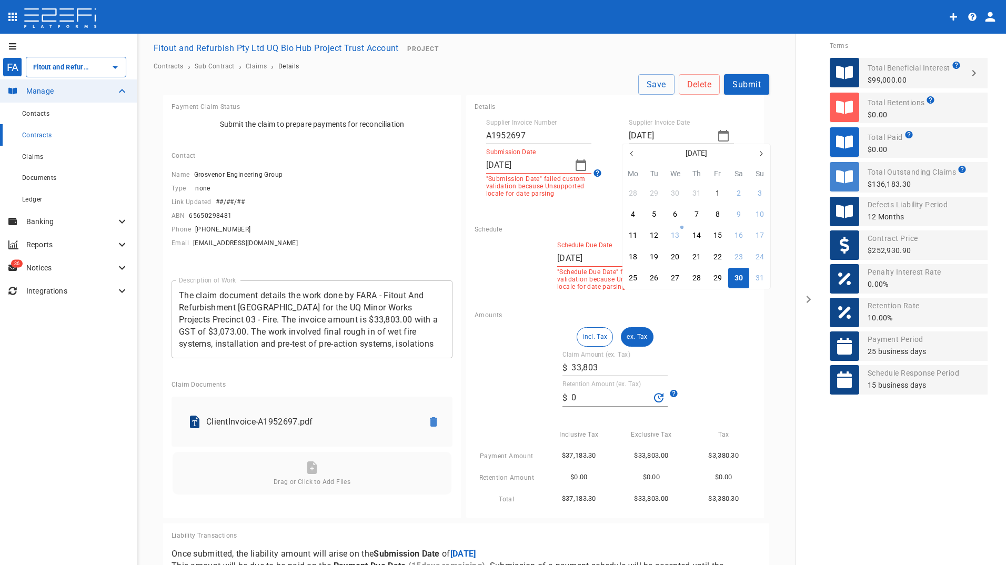
click at [738, 282] on div "30" at bounding box center [739, 279] width 8 height 12
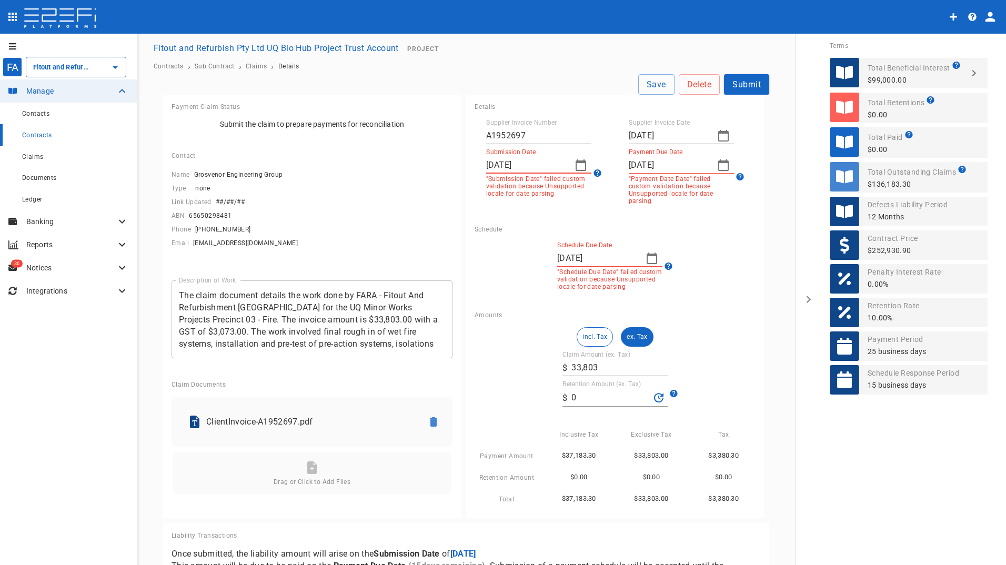
click at [514, 172] on input "08/30/2025" at bounding box center [526, 165] width 80 height 17
click at [575, 167] on icon "button" at bounding box center [581, 165] width 13 height 13
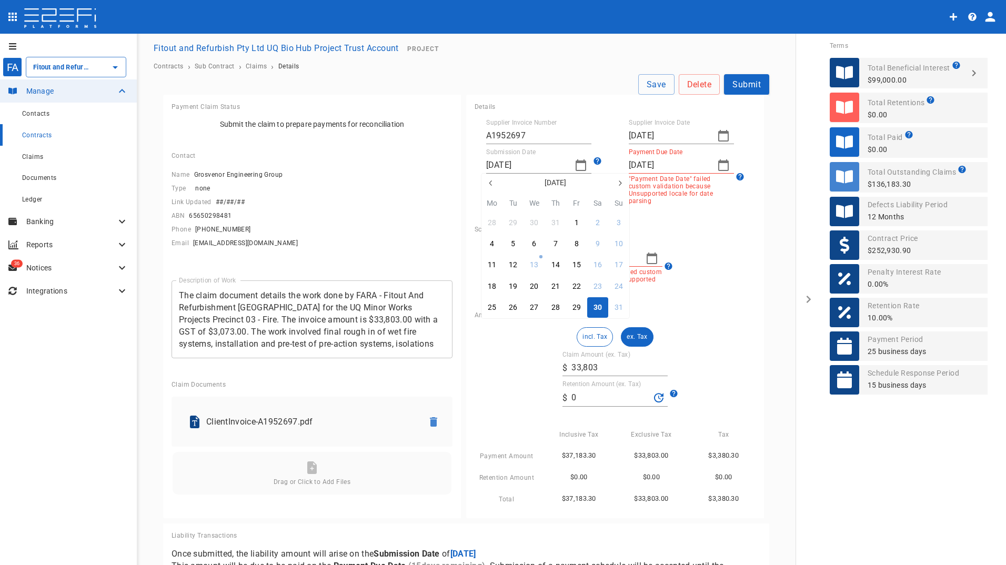
click at [597, 310] on div "30" at bounding box center [598, 308] width 8 height 12
click at [741, 82] on button "Submit" at bounding box center [746, 84] width 45 height 21
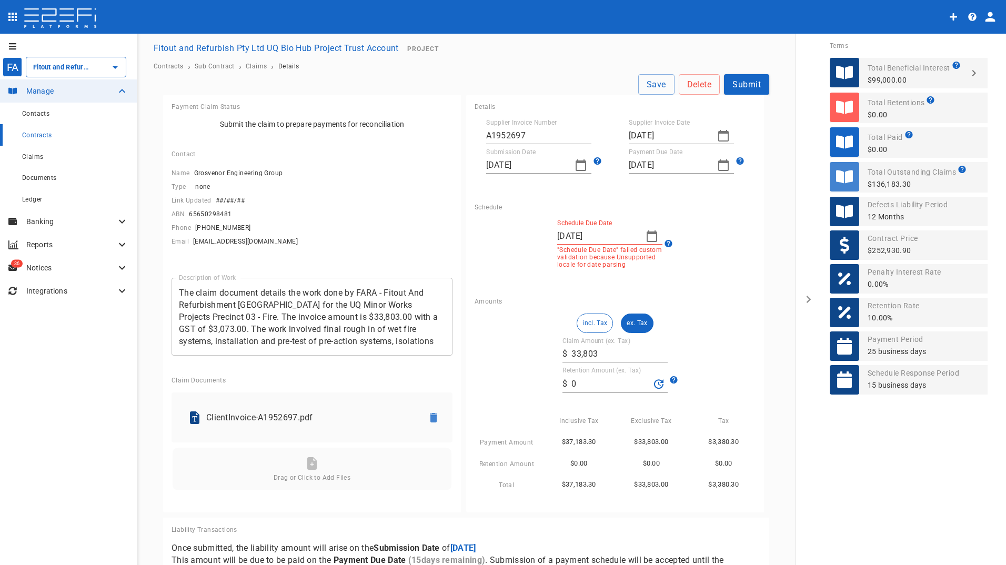
click at [718, 160] on icon "button" at bounding box center [723, 165] width 11 height 12
click at [652, 303] on div "30" at bounding box center [654, 308] width 8 height 12
click at [646, 237] on icon "button" at bounding box center [652, 236] width 13 height 13
drag, startPoint x: 648, startPoint y: 361, endPoint x: 689, endPoint y: 269, distance: 100.8
click at [648, 360] on div "19" at bounding box center [647, 360] width 8 height 12
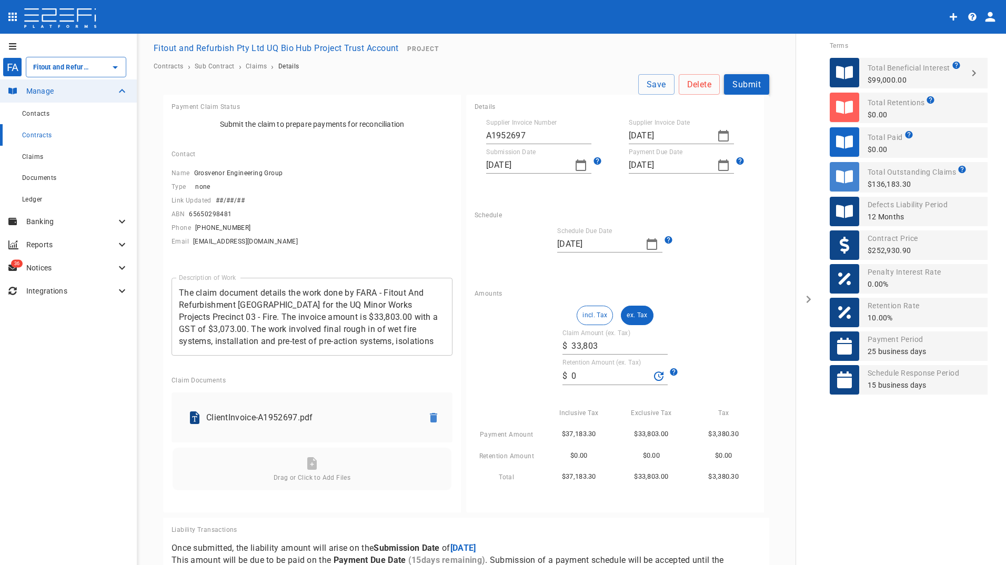
click at [743, 81] on button "Submit" at bounding box center [746, 84] width 45 height 21
